Goal: Find specific page/section: Find specific page/section

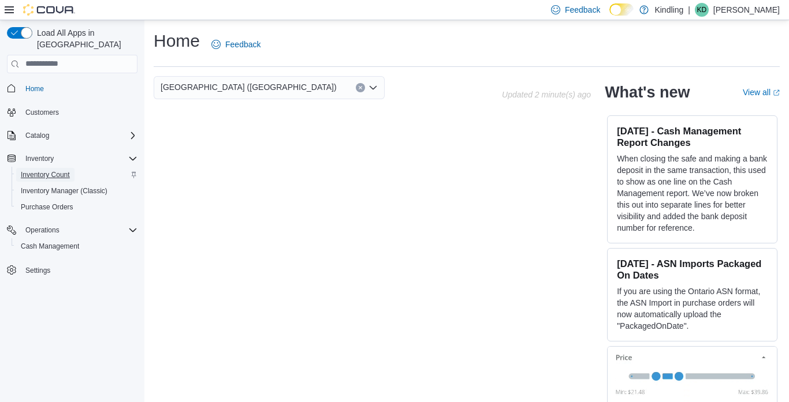
click at [48, 170] on span "Inventory Count" at bounding box center [45, 174] width 49 height 9
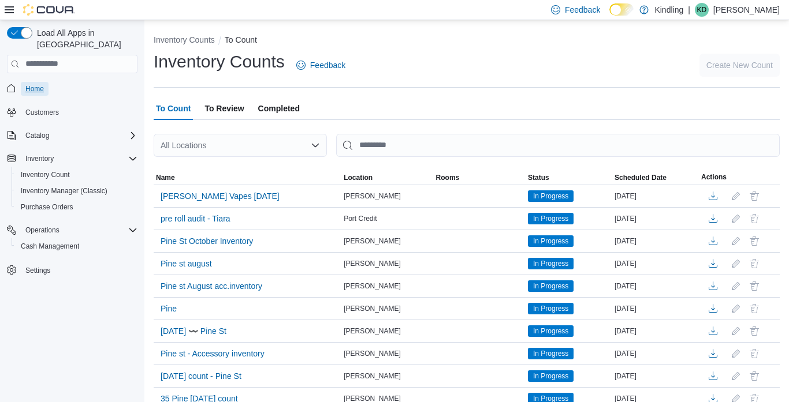
click at [42, 84] on span "Home" at bounding box center [34, 88] width 18 height 9
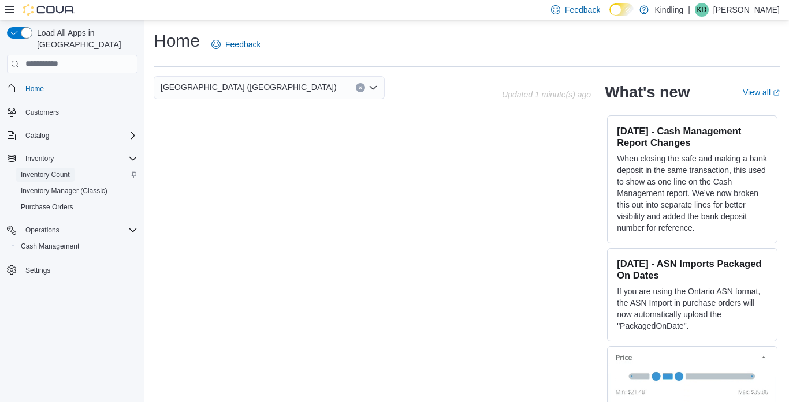
click at [65, 170] on span "Inventory Count" at bounding box center [45, 174] width 49 height 9
